Goal: Information Seeking & Learning: Learn about a topic

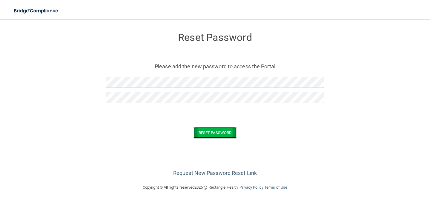
click at [225, 132] on button "Reset Password" at bounding box center [215, 132] width 43 height 11
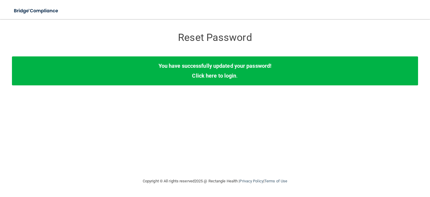
click at [243, 45] on div "Reset Password" at bounding box center [215, 36] width 218 height 22
click at [220, 77] on link "Click here to login" at bounding box center [214, 76] width 44 height 6
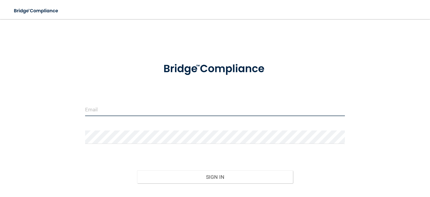
type input "[EMAIL_ADDRESS][DOMAIN_NAME]"
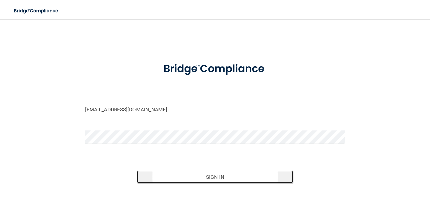
click at [177, 179] on button "Sign In" at bounding box center [215, 177] width 156 height 13
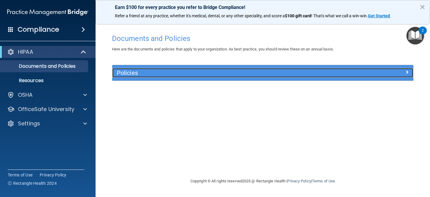
click at [137, 75] on h5 "Policies" at bounding box center [225, 73] width 217 height 7
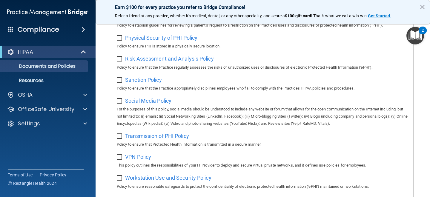
scroll to position [410, 0]
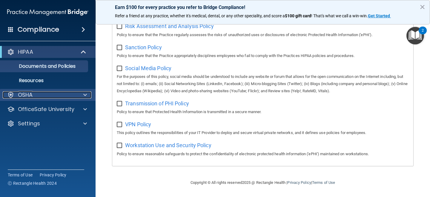
click at [50, 97] on div "OSHA" at bounding box center [40, 94] width 74 height 7
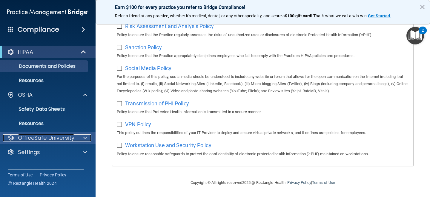
click at [82, 138] on div at bounding box center [84, 137] width 15 height 7
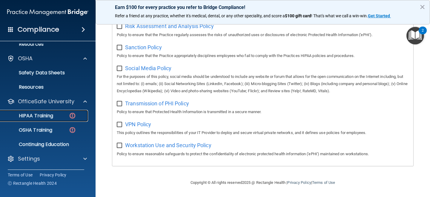
click at [71, 116] on img at bounding box center [72, 115] width 7 height 7
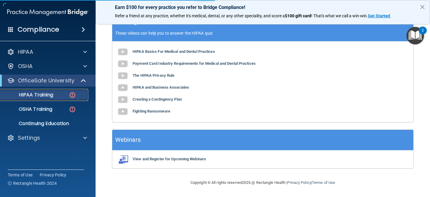
scroll to position [231, 0]
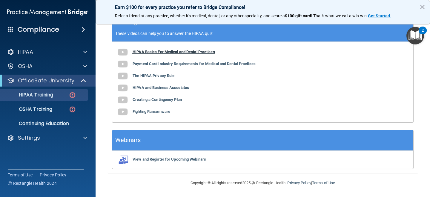
click at [203, 51] on b "HIPAA Basics For Medical and Dental Practices" at bounding box center [174, 52] width 82 height 4
click at [184, 64] on b "Payment Card Industry Requirements for Medical and Dental Practices" at bounding box center [194, 64] width 123 height 4
click at [169, 77] on b "The HIPAA Privacy Rule" at bounding box center [154, 75] width 42 height 4
